Goal: Task Accomplishment & Management: Use online tool/utility

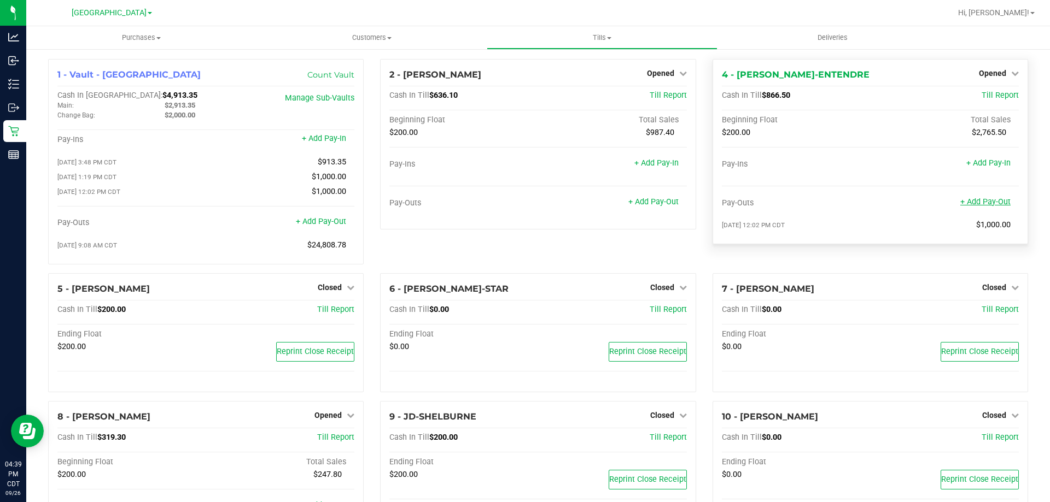
click at [989, 199] on link "+ Add Pay-Out" at bounding box center [985, 201] width 50 height 9
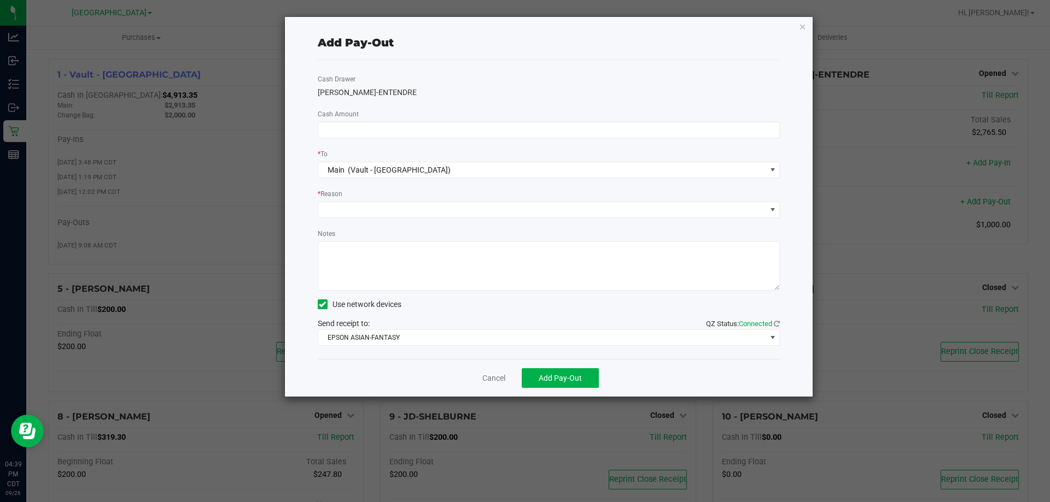
click at [413, 138] on div "Cash Drawer [PERSON_NAME]-ENTENDRE Cash Amount * To Main (Vault - [GEOGRAPHIC_D…" at bounding box center [549, 209] width 462 height 299
click at [412, 132] on input at bounding box center [548, 129] width 461 height 15
type input "$1,000.00"
click at [393, 212] on span at bounding box center [542, 209] width 448 height 15
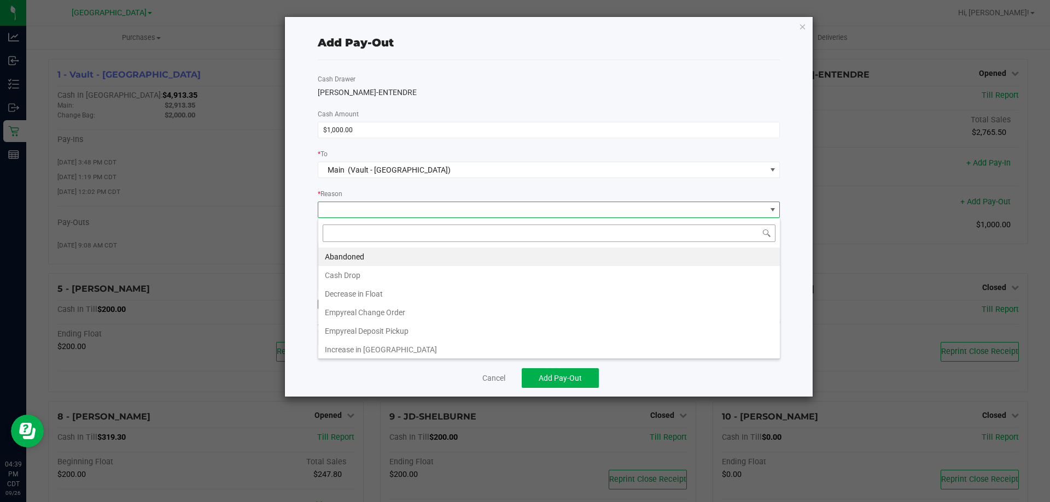
scroll to position [16, 462]
click at [387, 271] on li "Cash Drop" at bounding box center [548, 275] width 461 height 19
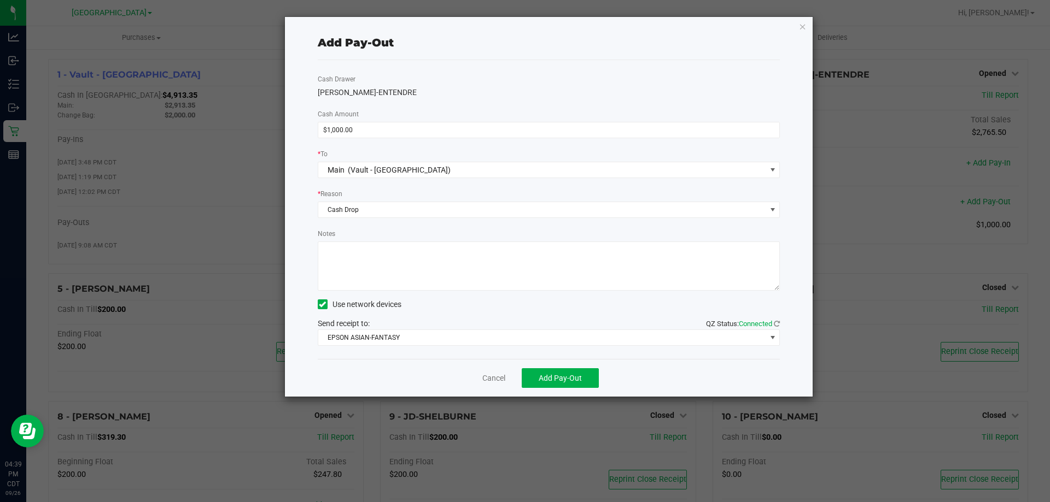
click at [383, 251] on textarea "Notes" at bounding box center [549, 266] width 462 height 49
type textarea "-KA"
click at [571, 384] on button "Add Pay-Out" at bounding box center [560, 378] width 77 height 20
click at [494, 375] on link "Dismiss" at bounding box center [490, 378] width 26 height 11
